Goal: Task Accomplishment & Management: Manage account settings

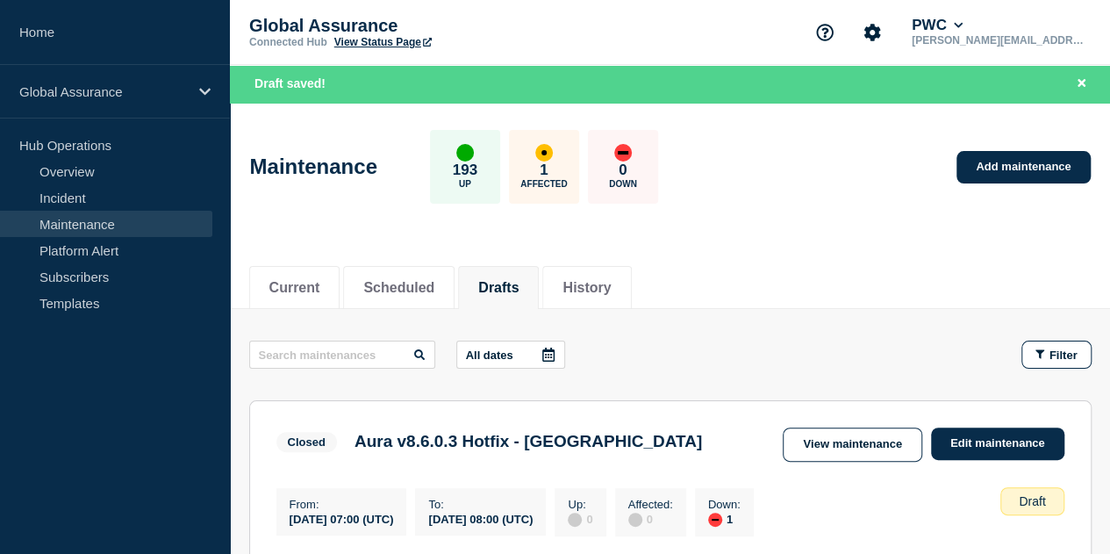
click at [93, 220] on link "Maintenance" at bounding box center [106, 224] width 212 height 26
click at [517, 282] on button "Drafts" at bounding box center [498, 288] width 40 height 16
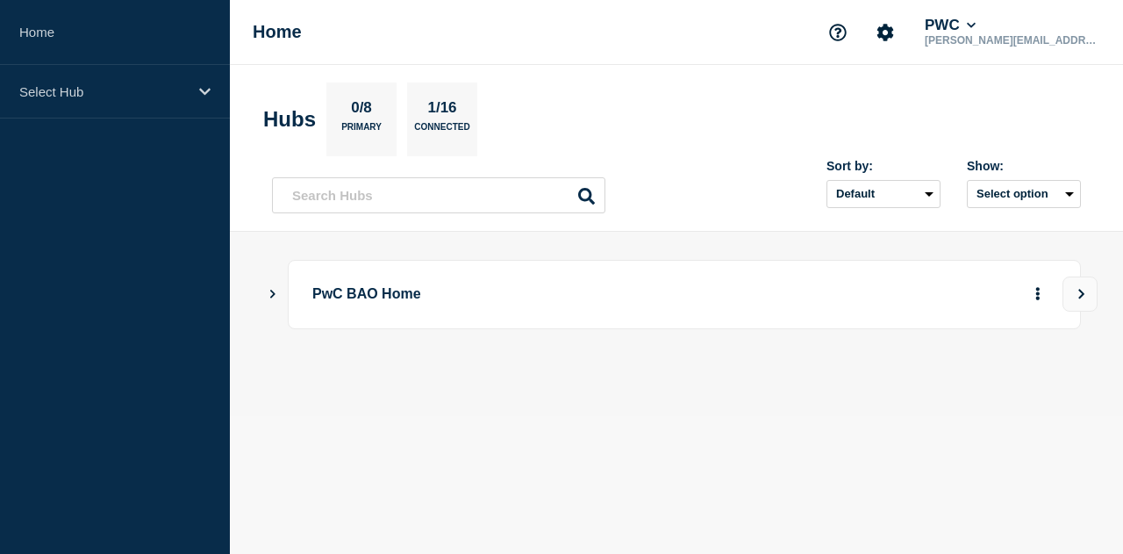
click at [434, 284] on p "PwC BAO Home" at bounding box center [538, 294] width 452 height 32
click at [433, 296] on p "PwC BAO Home" at bounding box center [538, 294] width 452 height 32
click at [1082, 298] on button "View" at bounding box center [1079, 293] width 35 height 35
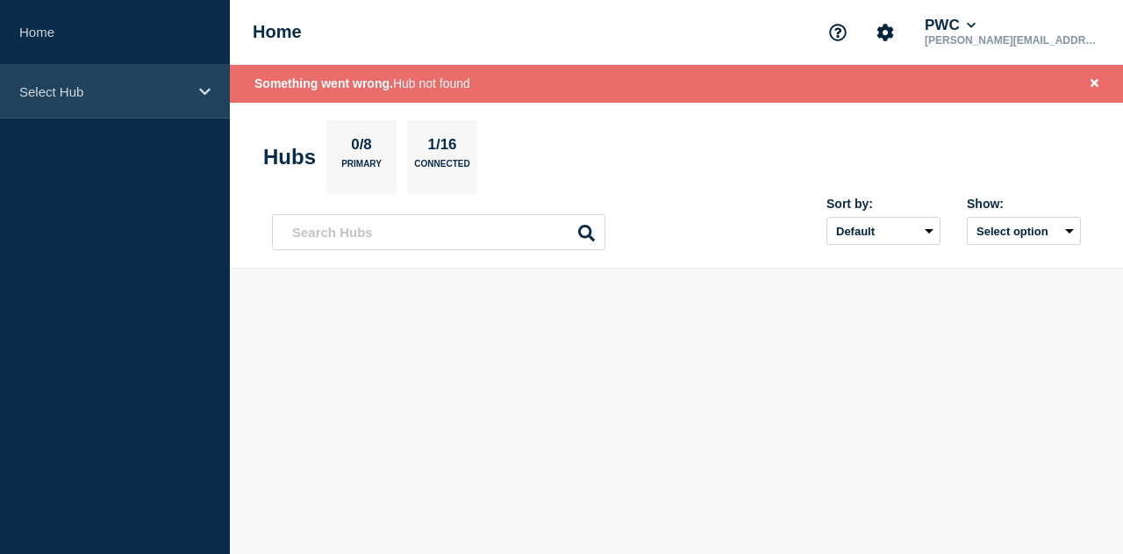
click at [154, 111] on div "Select Hub" at bounding box center [115, 92] width 230 height 54
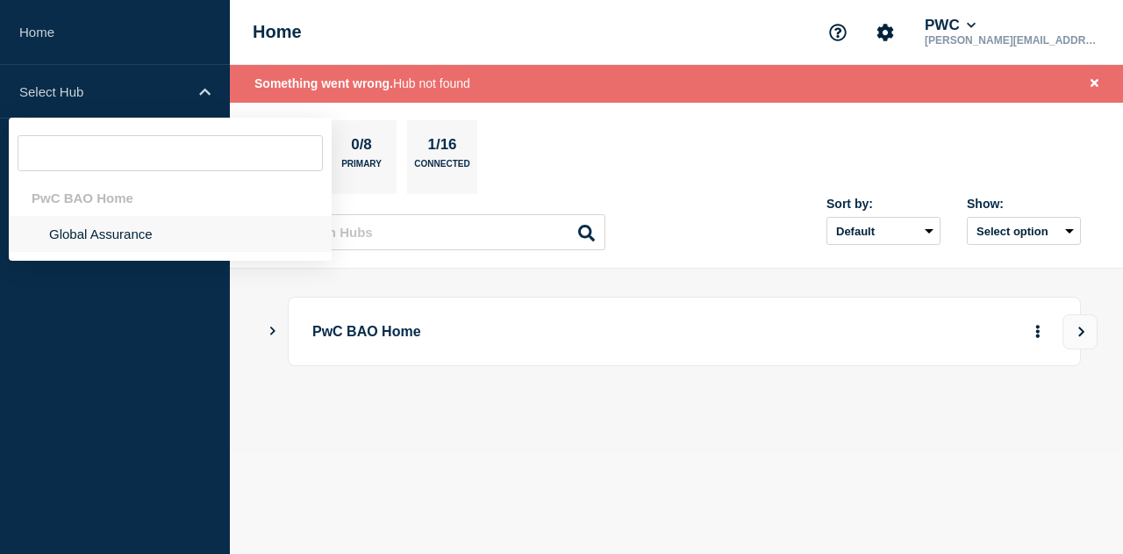
click at [127, 232] on li "Global Assurance" at bounding box center [170, 234] width 323 height 36
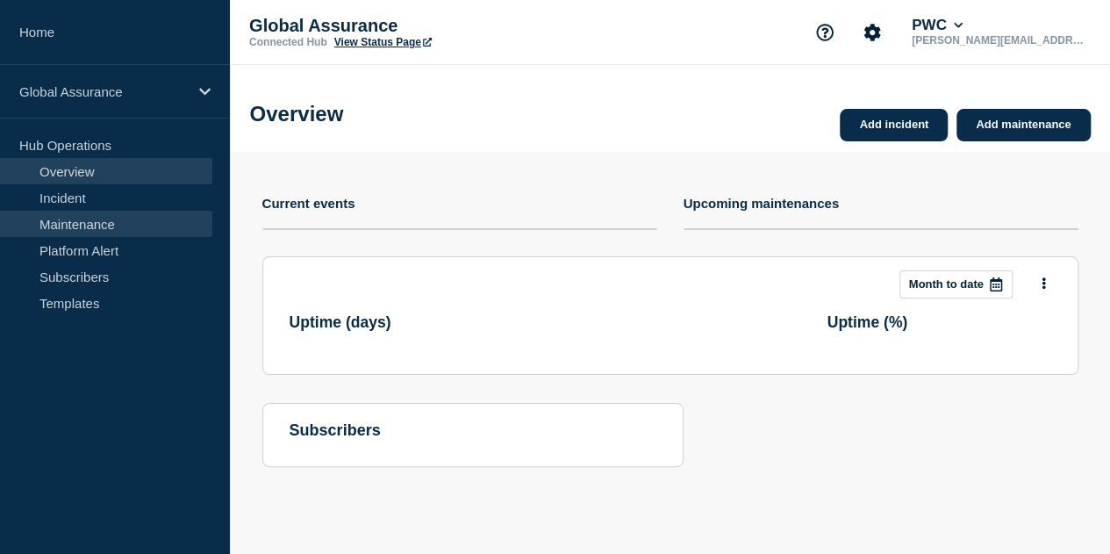
click at [125, 224] on link "Maintenance" at bounding box center [106, 224] width 212 height 26
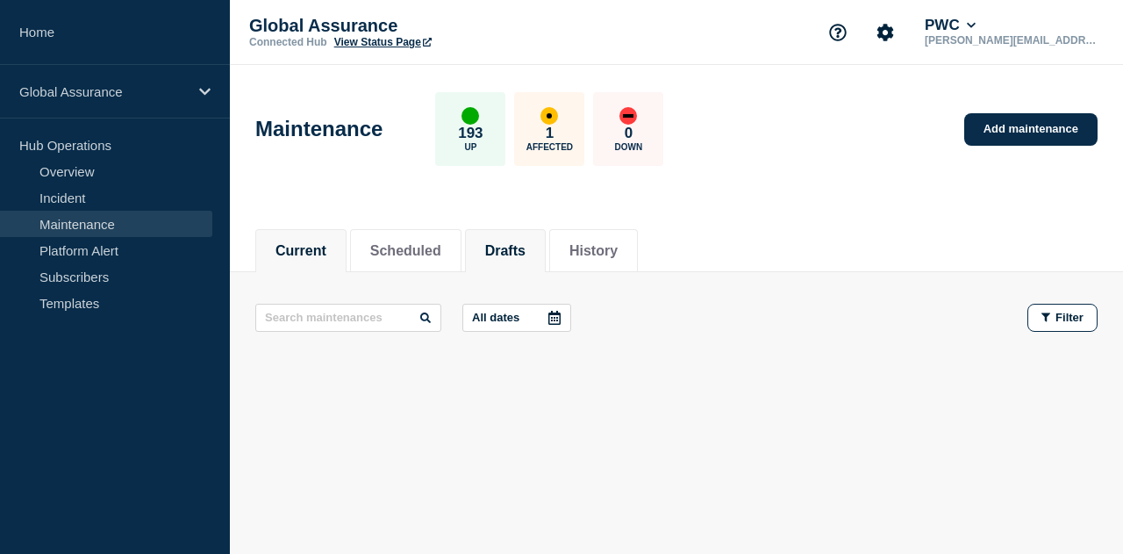
click at [520, 250] on button "Drafts" at bounding box center [505, 251] width 40 height 16
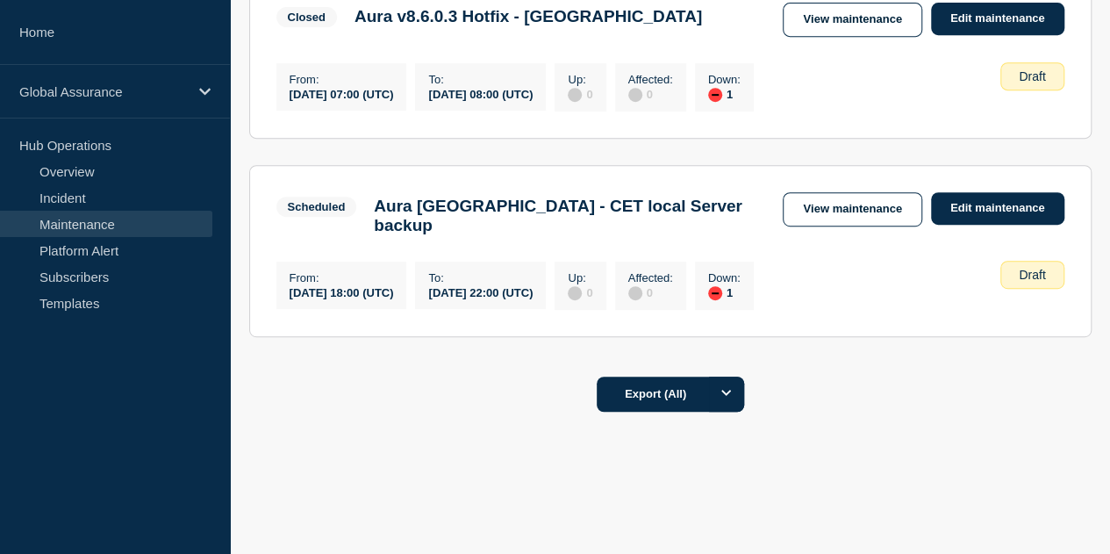
scroll to position [396, 0]
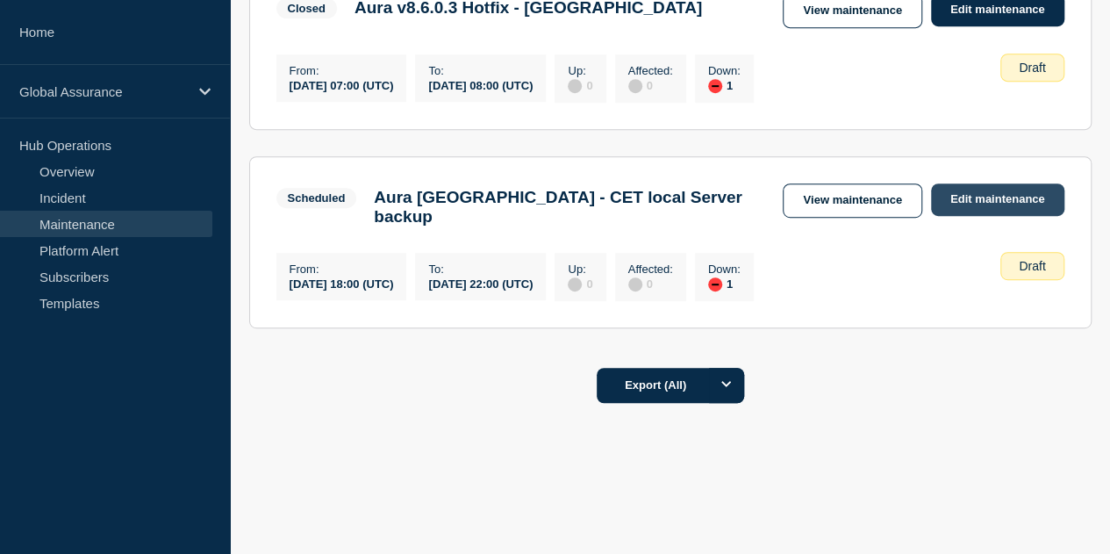
click at [976, 203] on link "Edit maintenance" at bounding box center [997, 199] width 133 height 32
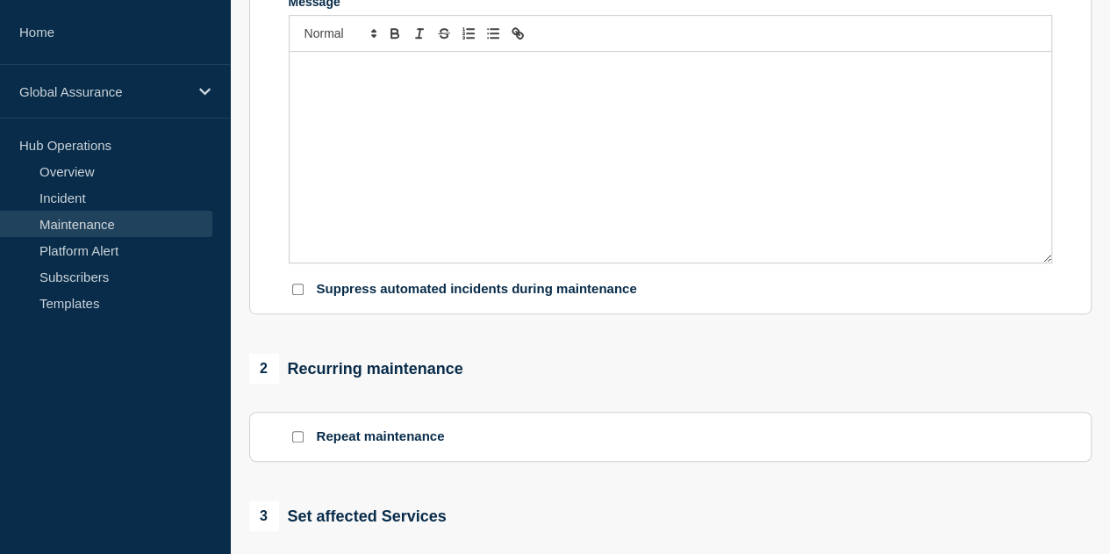
type input "Aura [GEOGRAPHIC_DATA] - CET local Server backup"
type input "2025-09-05"
type input "18:00"
type input "2025-09-05"
type input "22:00"
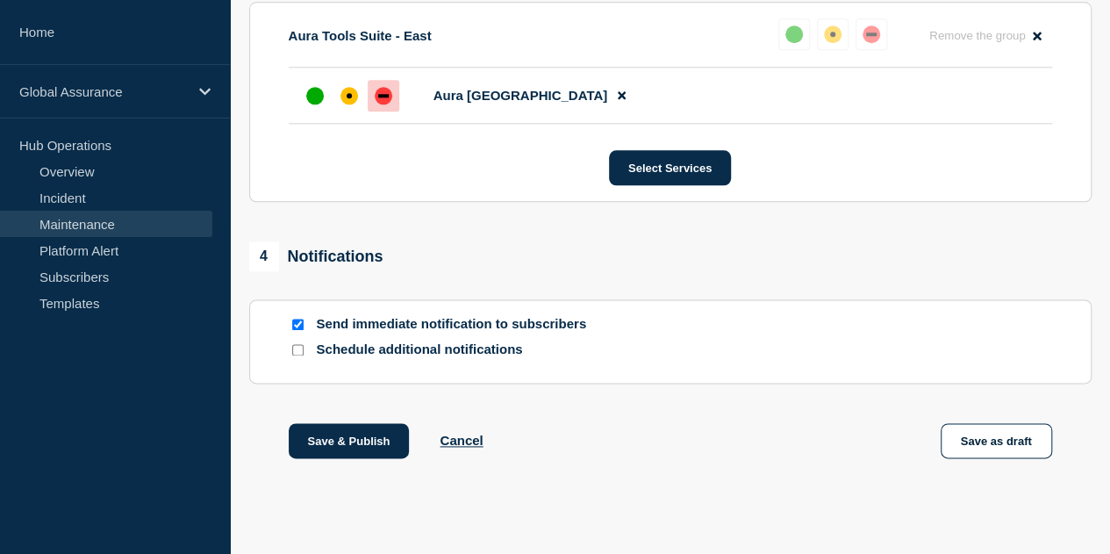
scroll to position [1009, 0]
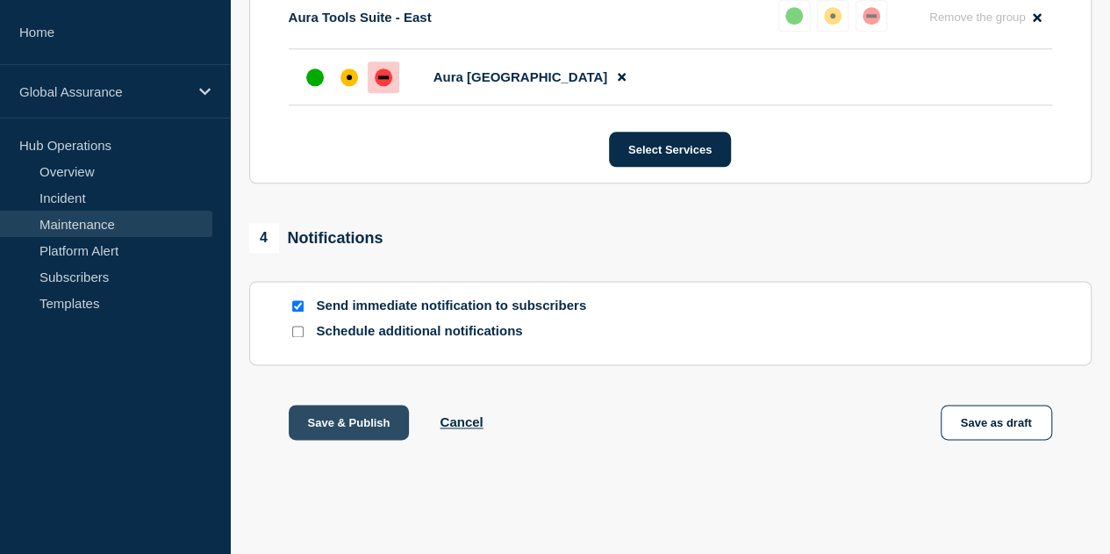
click at [354, 429] on button "Save & Publish" at bounding box center [349, 421] width 121 height 35
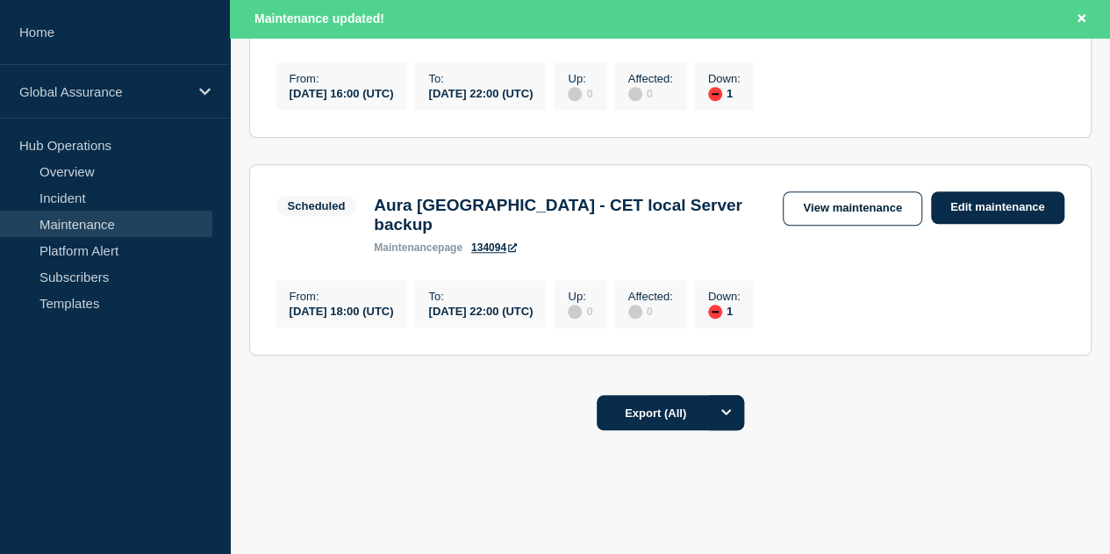
scroll to position [702, 0]
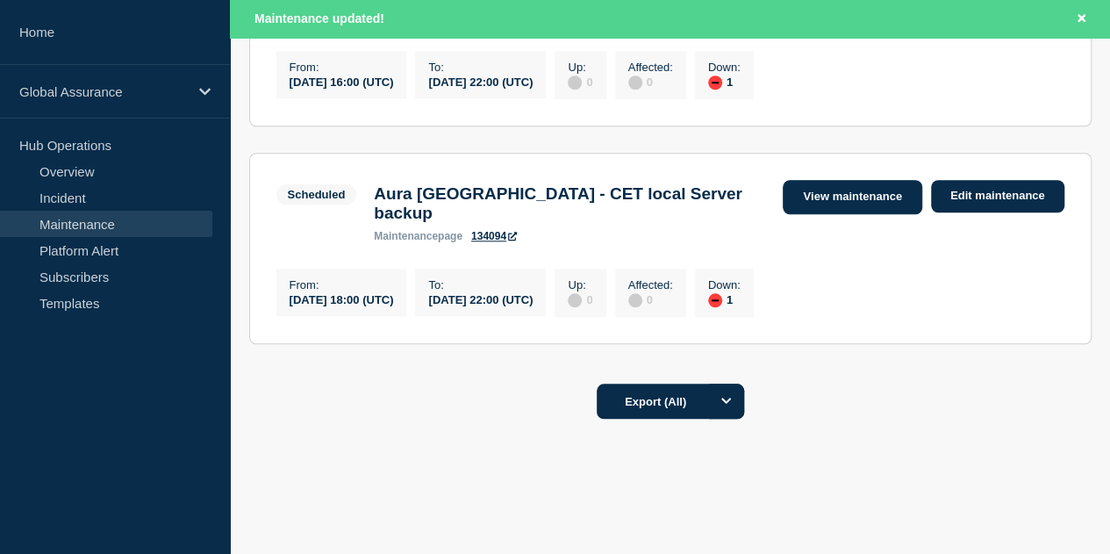
click at [810, 203] on link "View maintenance" at bounding box center [851, 197] width 139 height 34
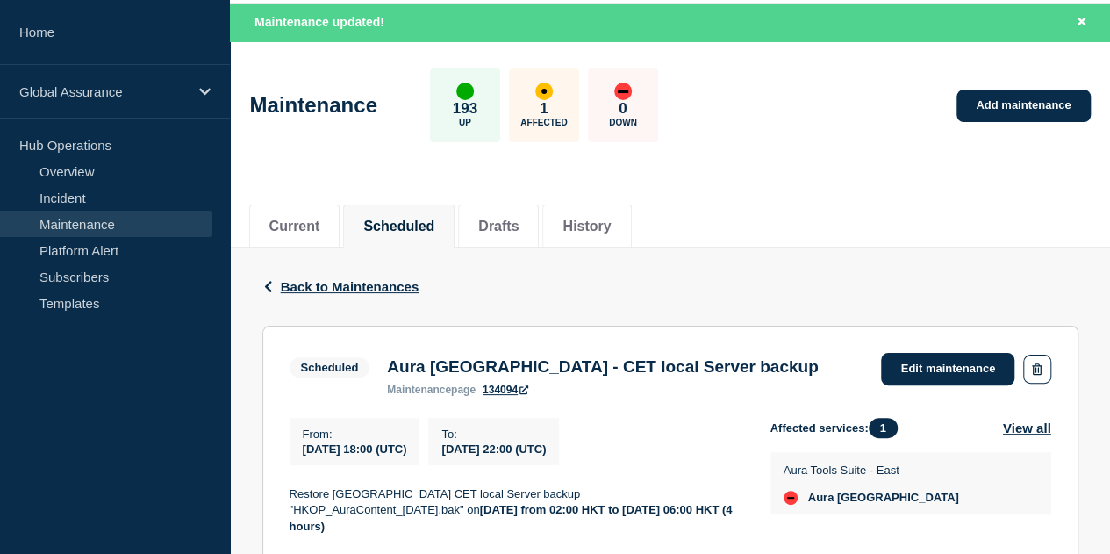
scroll to position [47, 0]
